Goal: Task Accomplishment & Management: Use online tool/utility

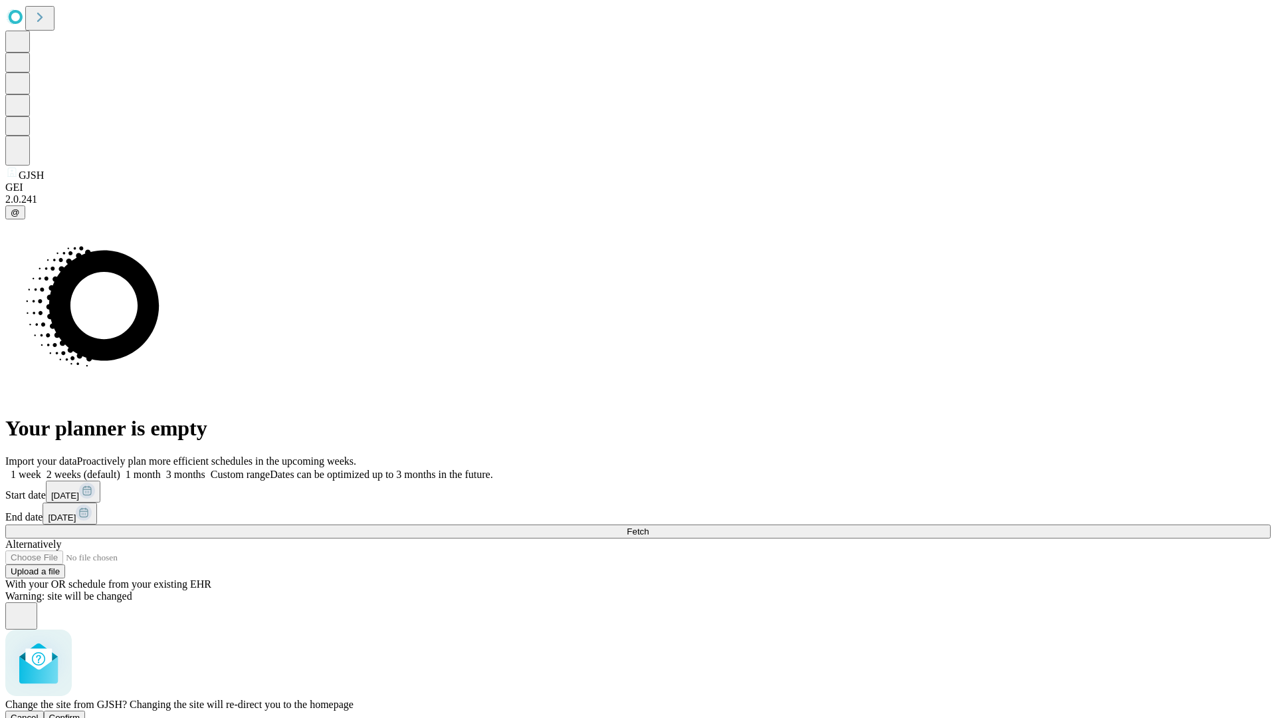
click at [80, 712] on span "Confirm" at bounding box center [64, 717] width 31 height 10
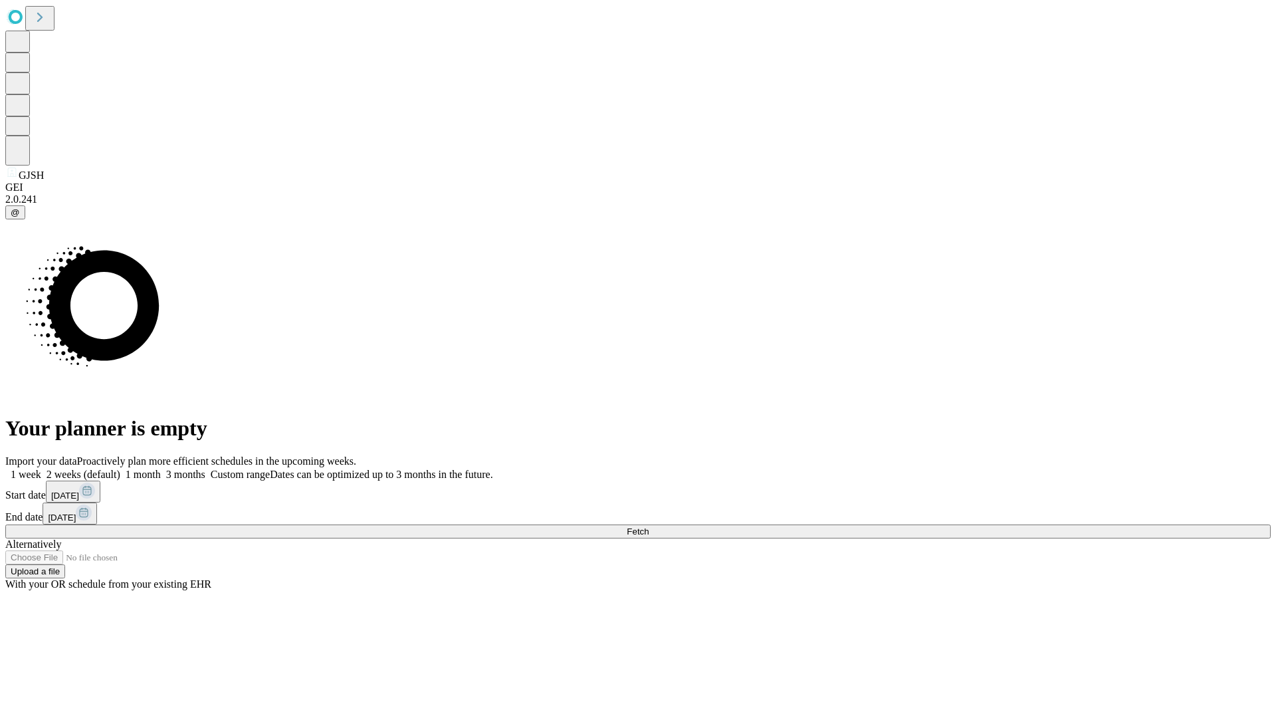
click at [41, 468] on label "1 week" at bounding box center [23, 473] width 36 height 11
click at [649, 526] on span "Fetch" at bounding box center [638, 531] width 22 height 10
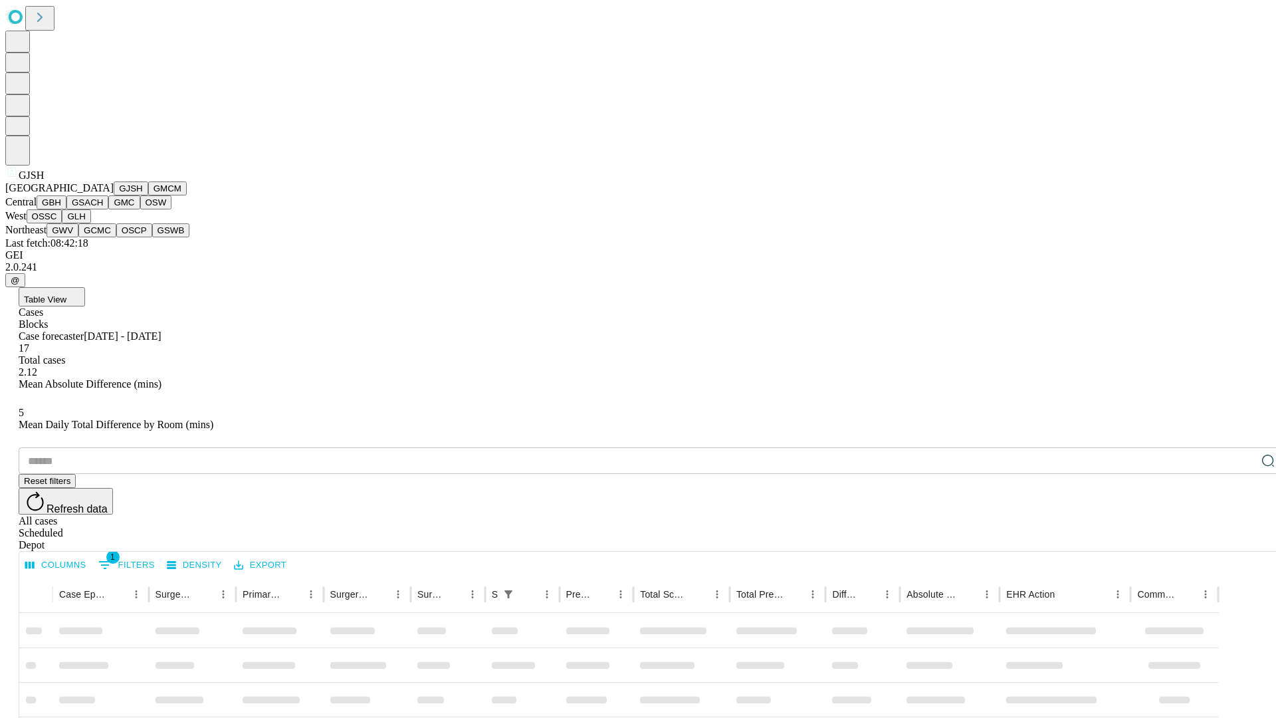
click at [148, 195] on button "GMCM" at bounding box center [167, 188] width 39 height 14
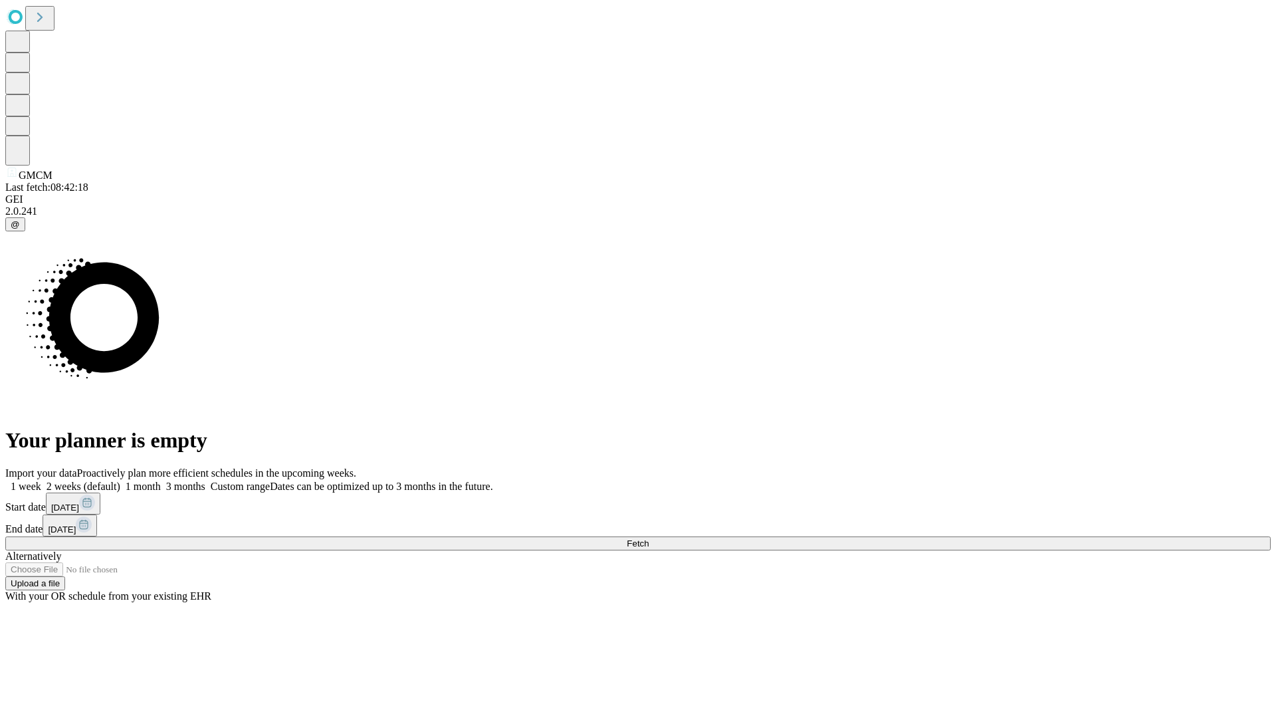
click at [41, 480] on label "1 week" at bounding box center [23, 485] width 36 height 11
click at [649, 538] on span "Fetch" at bounding box center [638, 543] width 22 height 10
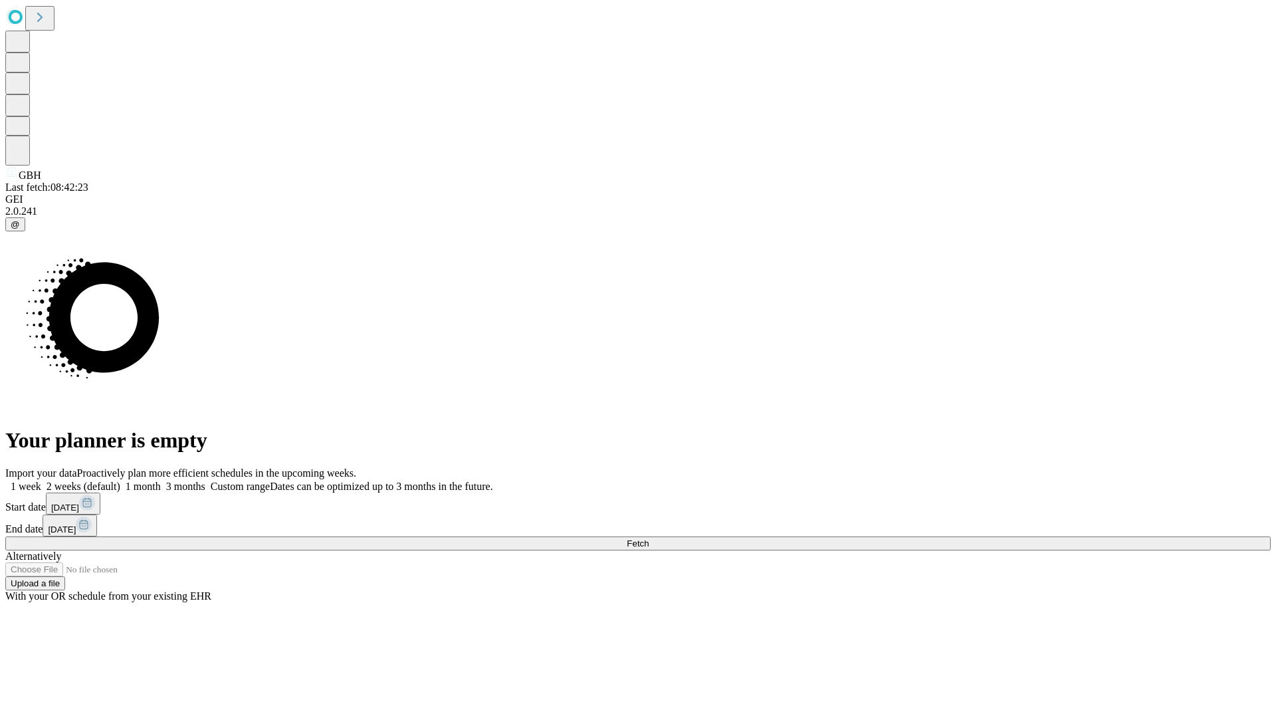
click at [41, 480] on label "1 week" at bounding box center [23, 485] width 36 height 11
click at [649, 538] on span "Fetch" at bounding box center [638, 543] width 22 height 10
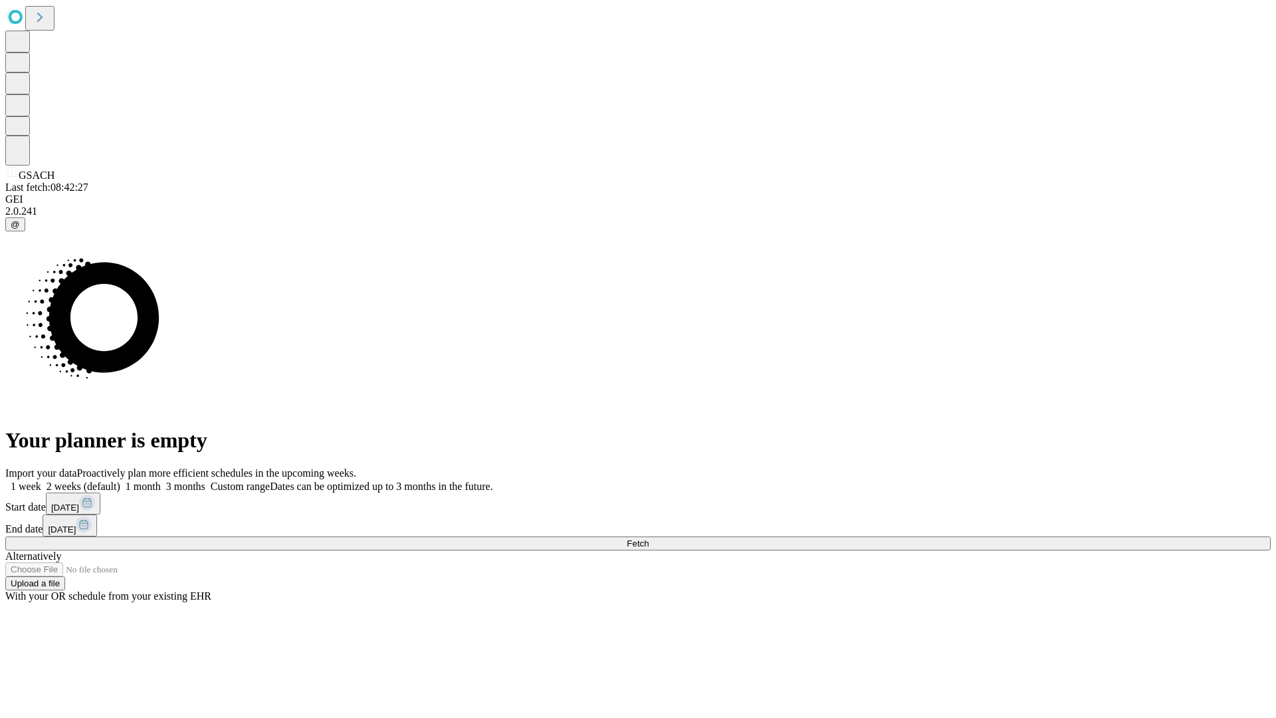
click at [41, 480] on label "1 week" at bounding box center [23, 485] width 36 height 11
click at [649, 538] on span "Fetch" at bounding box center [638, 543] width 22 height 10
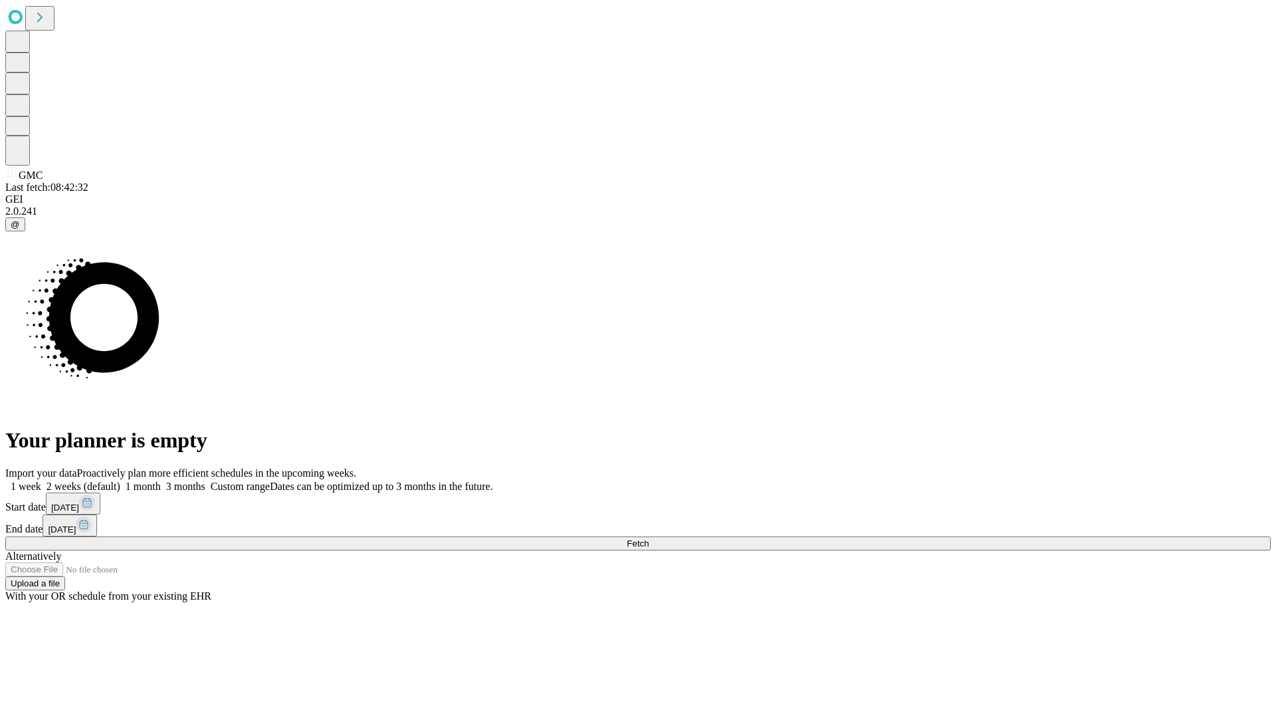
click at [41, 480] on label "1 week" at bounding box center [23, 485] width 36 height 11
click at [649, 538] on span "Fetch" at bounding box center [638, 543] width 22 height 10
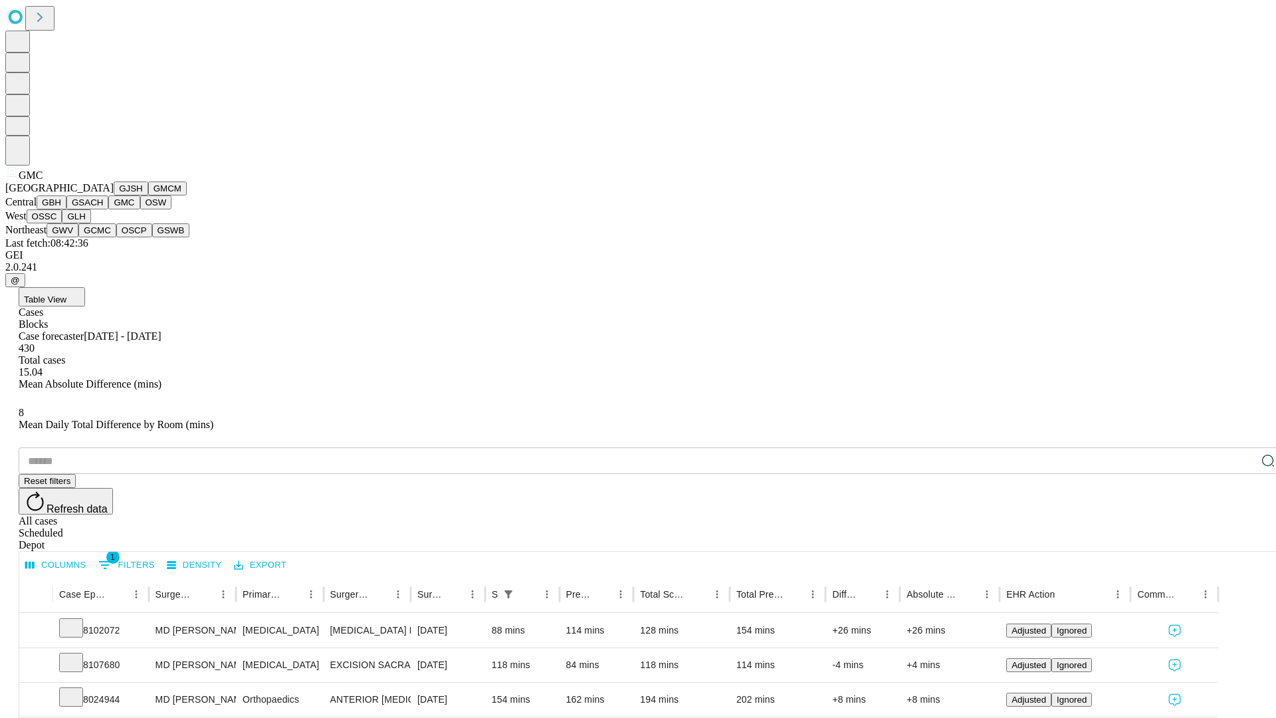
click at [140, 209] on button "OSW" at bounding box center [156, 202] width 32 height 14
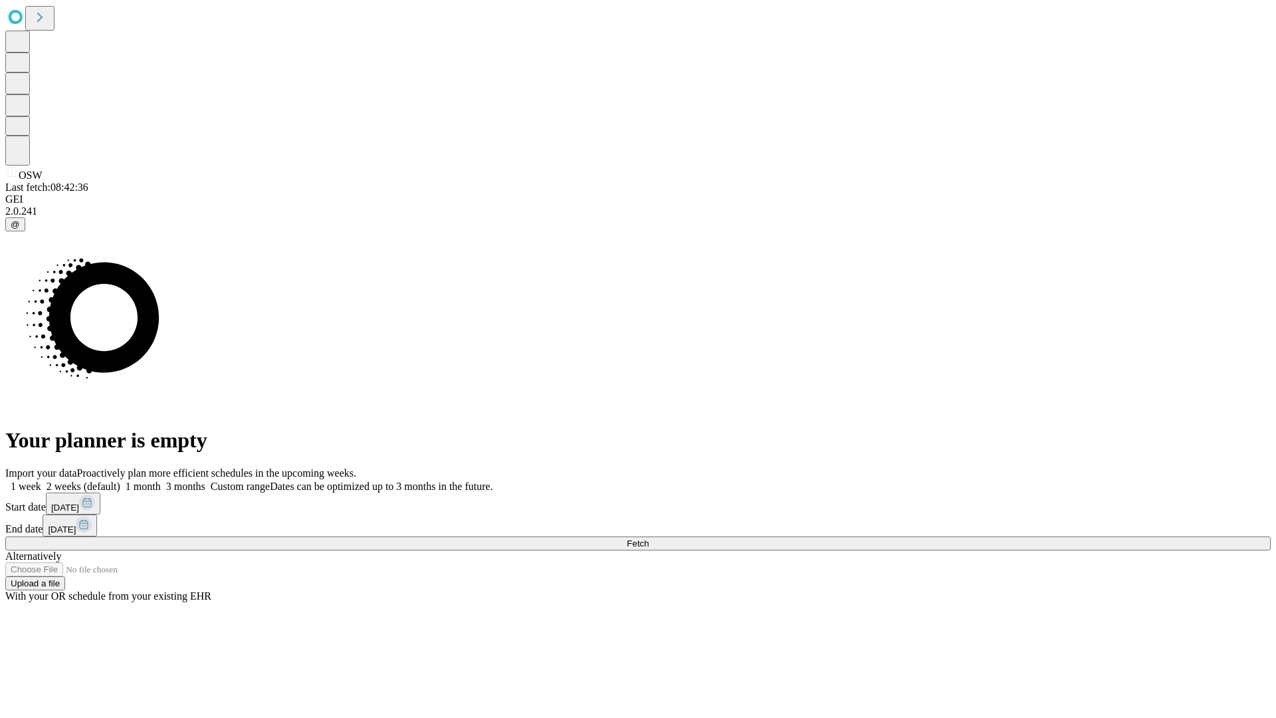
click at [41, 480] on label "1 week" at bounding box center [23, 485] width 36 height 11
click at [649, 538] on span "Fetch" at bounding box center [638, 543] width 22 height 10
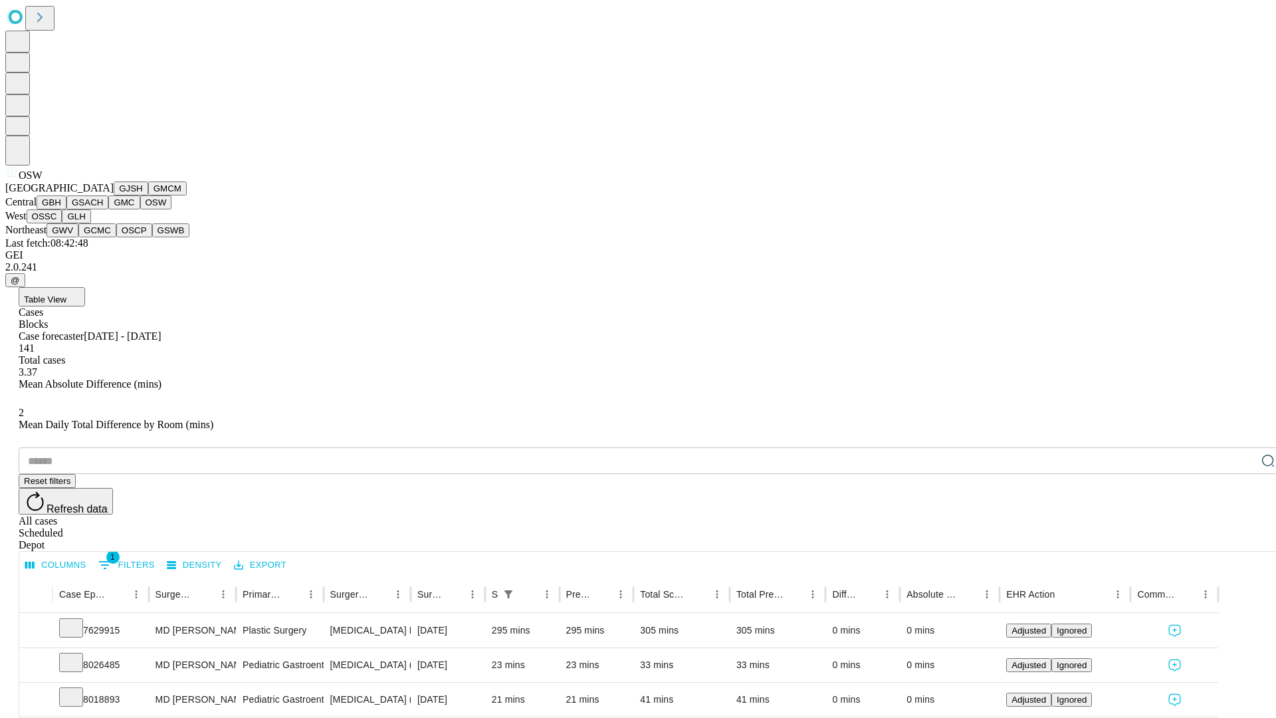
click at [62, 223] on button "OSSC" at bounding box center [45, 216] width 36 height 14
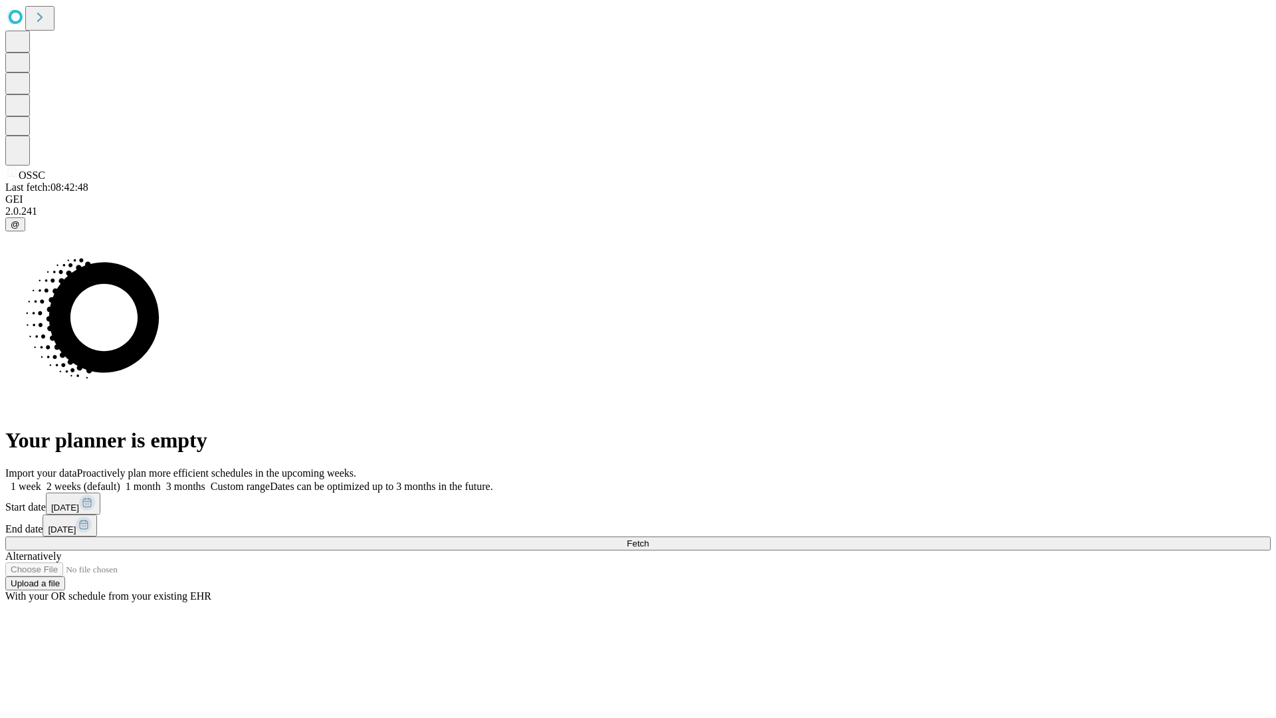
click at [41, 480] on label "1 week" at bounding box center [23, 485] width 36 height 11
click at [649, 538] on span "Fetch" at bounding box center [638, 543] width 22 height 10
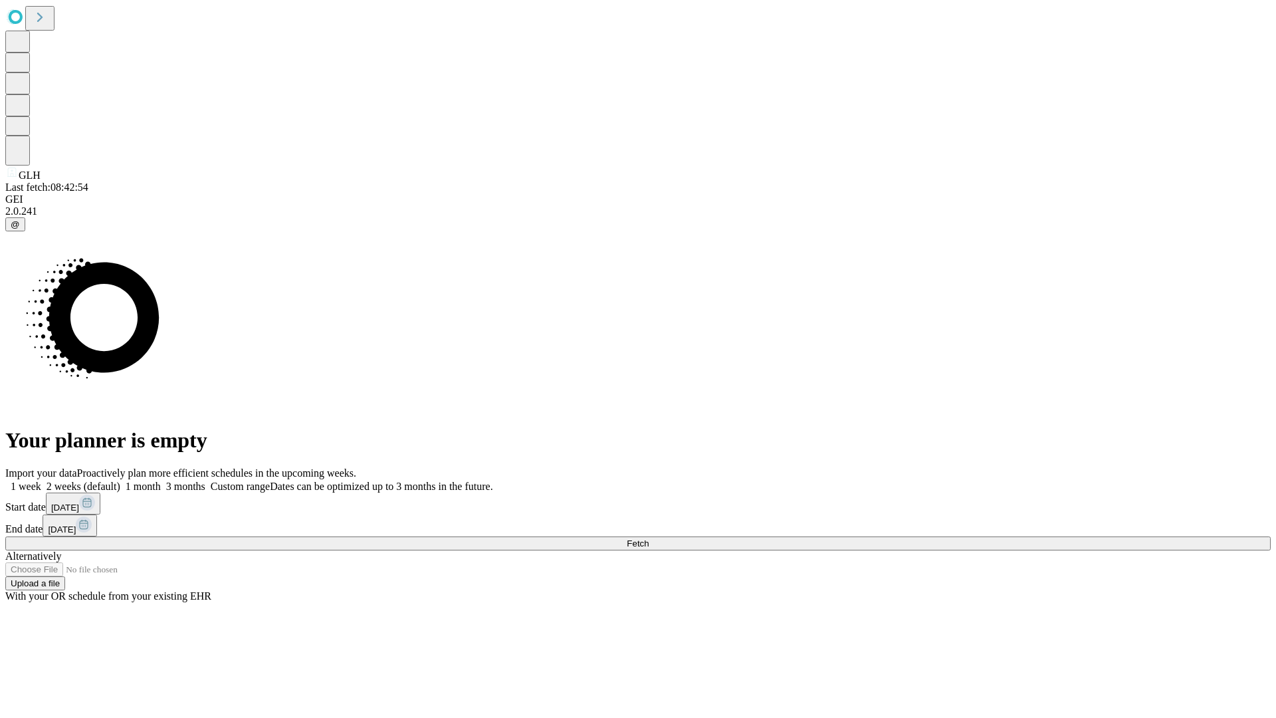
click at [41, 480] on label "1 week" at bounding box center [23, 485] width 36 height 11
click at [649, 538] on span "Fetch" at bounding box center [638, 543] width 22 height 10
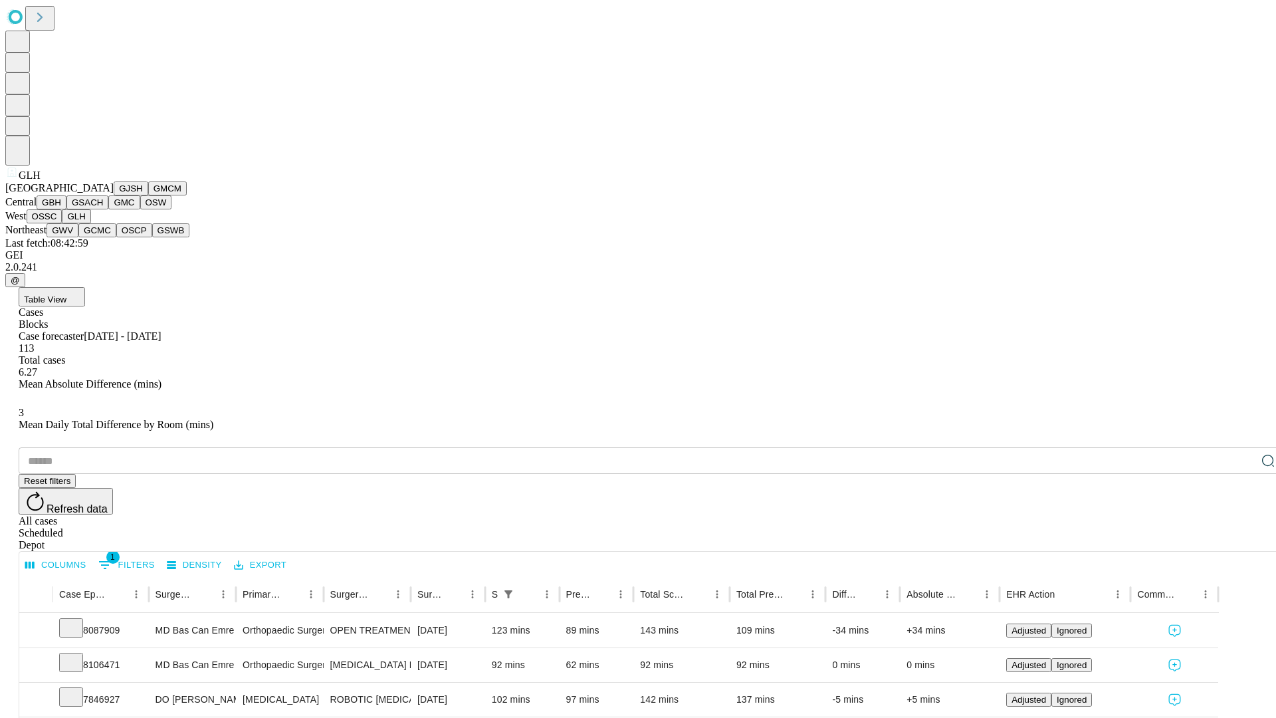
click at [78, 237] on button "GWV" at bounding box center [63, 230] width 32 height 14
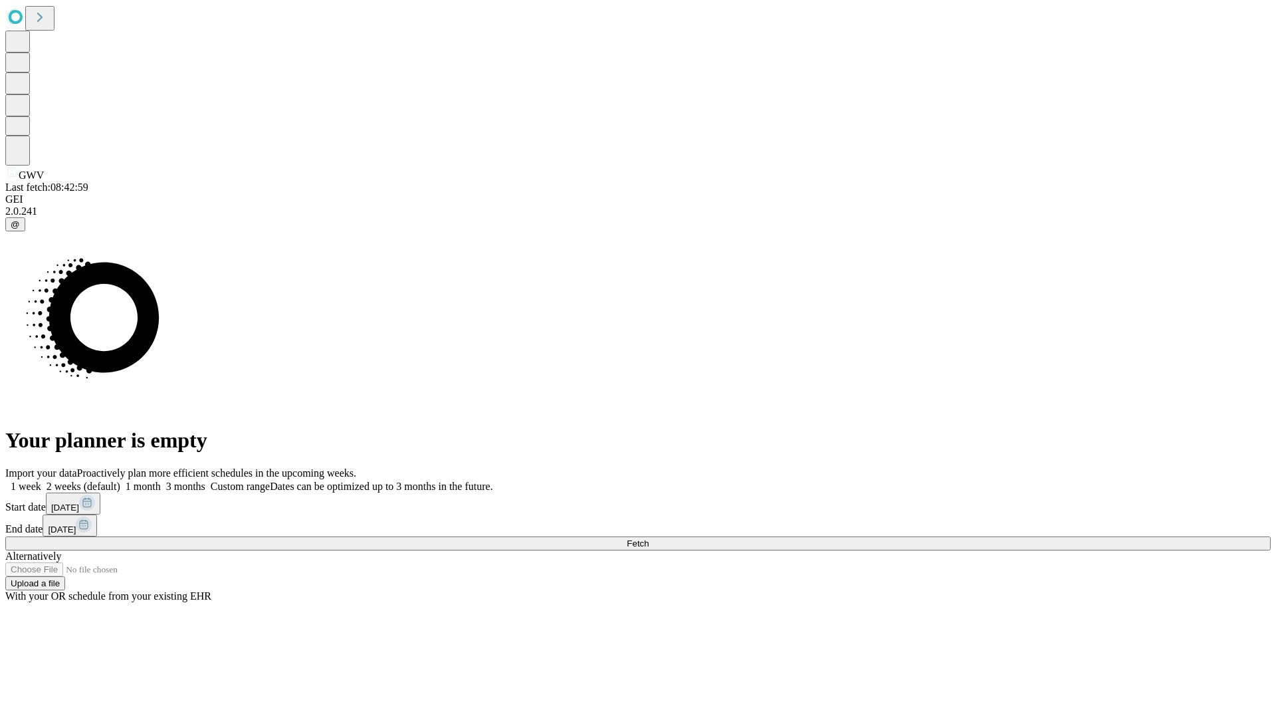
click at [41, 480] on label "1 week" at bounding box center [23, 485] width 36 height 11
click at [649, 538] on span "Fetch" at bounding box center [638, 543] width 22 height 10
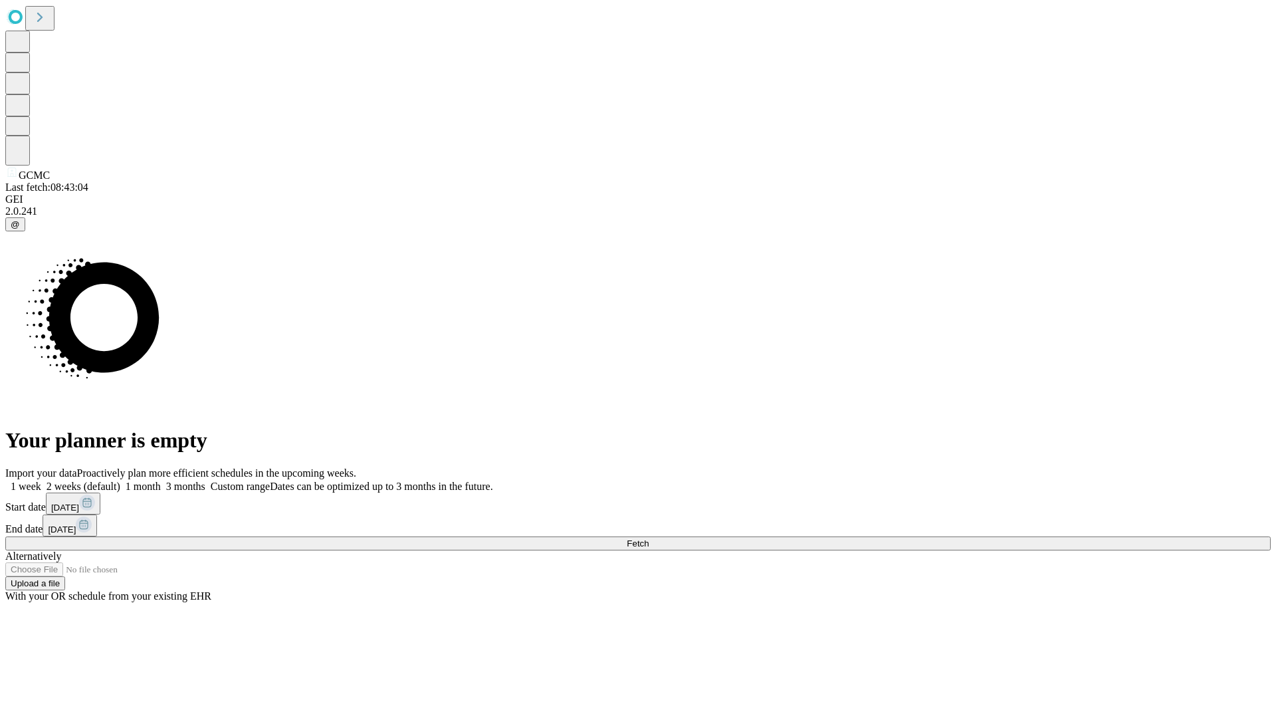
click at [41, 480] on label "1 week" at bounding box center [23, 485] width 36 height 11
click at [649, 538] on span "Fetch" at bounding box center [638, 543] width 22 height 10
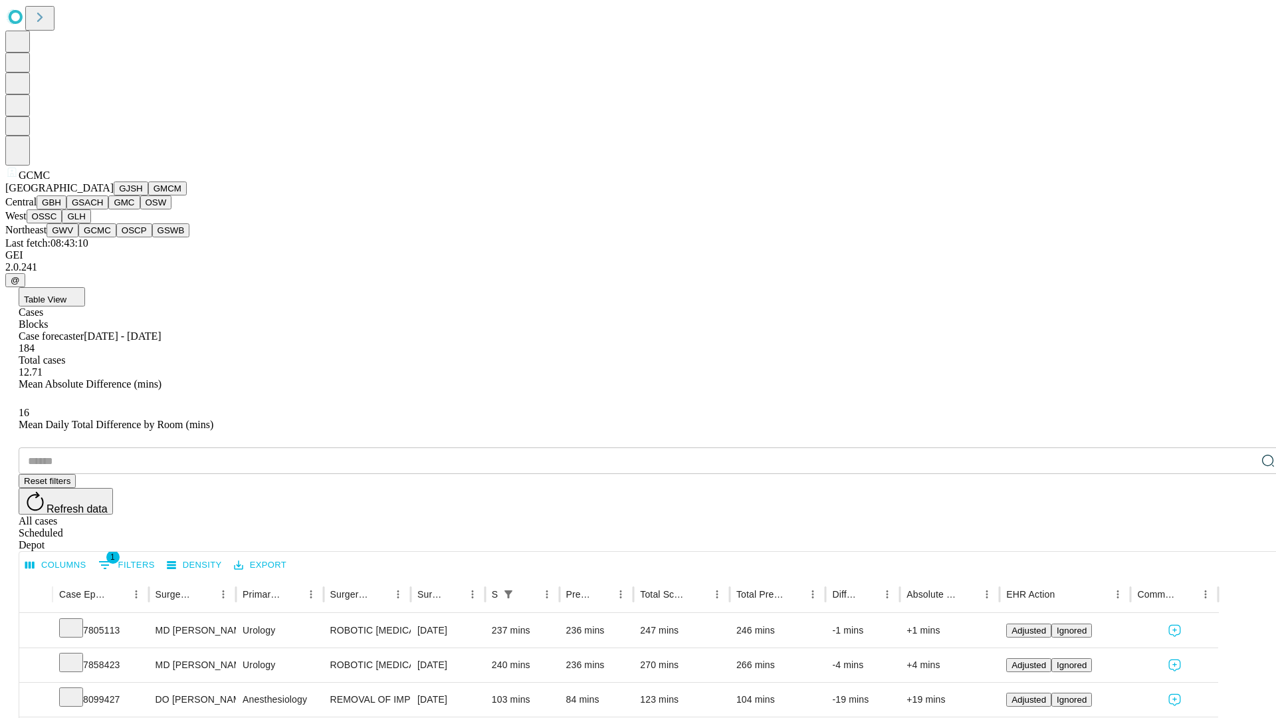
click at [116, 237] on button "OSCP" at bounding box center [134, 230] width 36 height 14
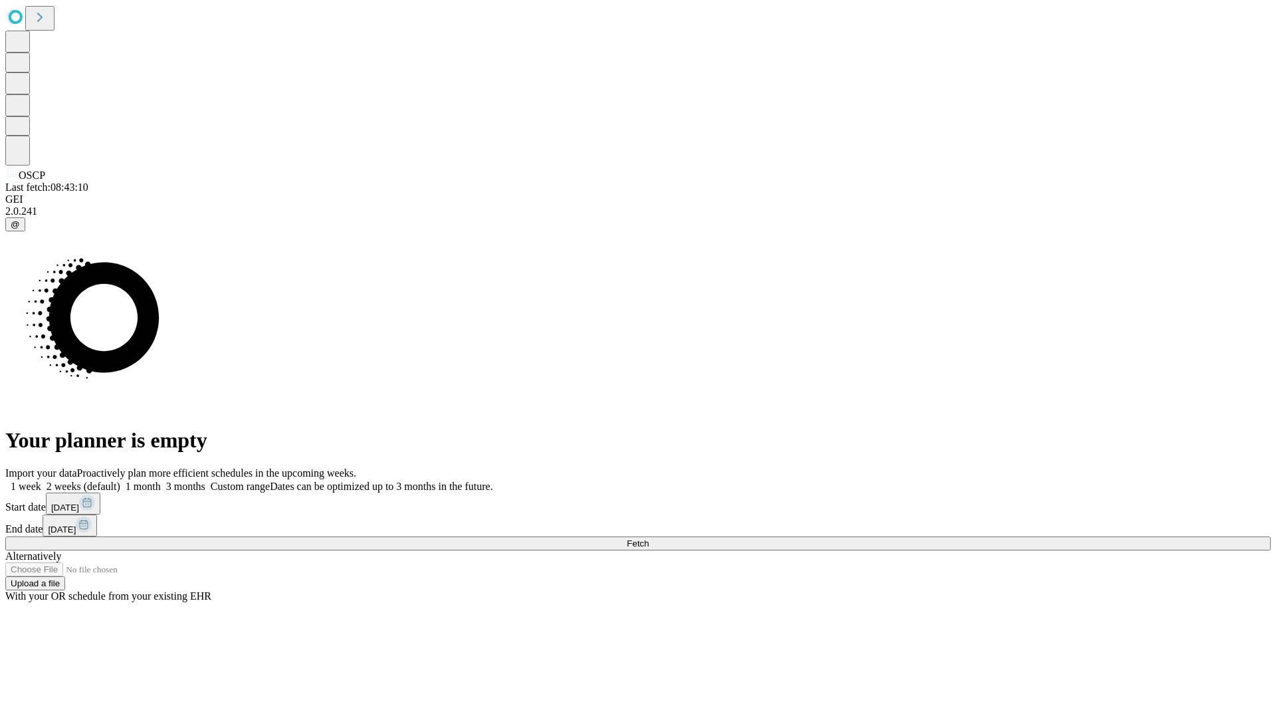
click at [649, 538] on span "Fetch" at bounding box center [638, 543] width 22 height 10
